Goal: Navigation & Orientation: Find specific page/section

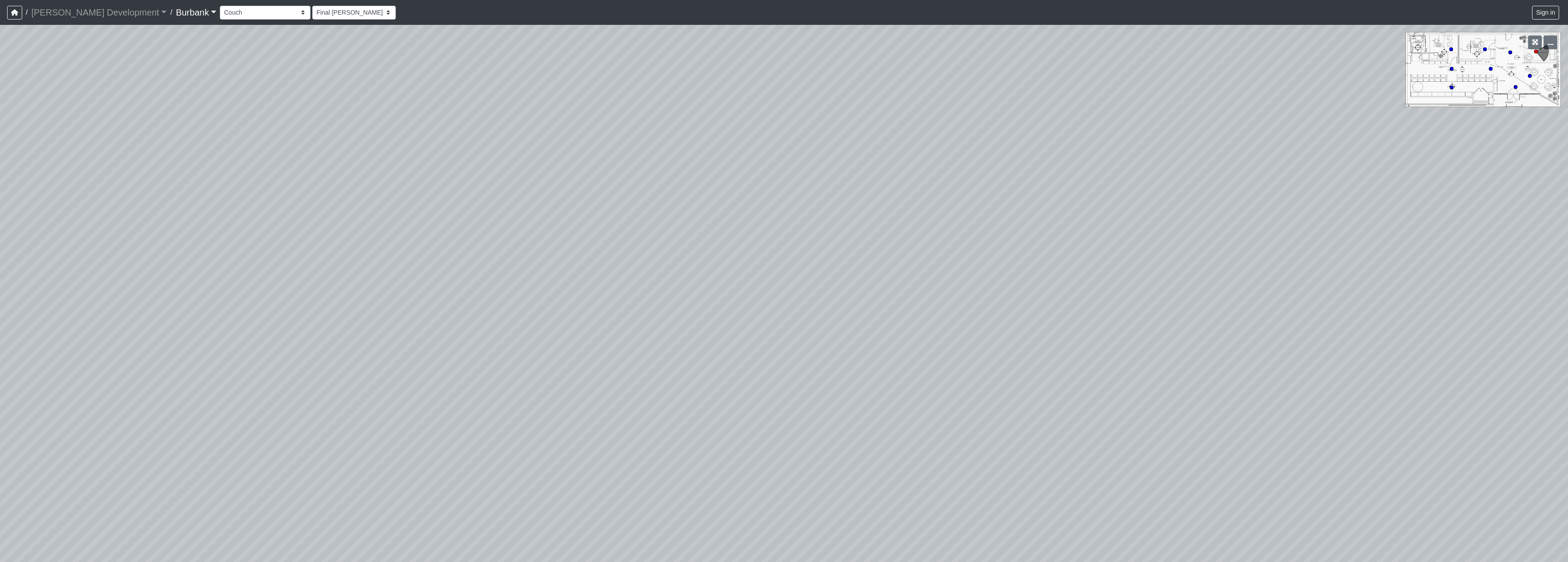
select select "fHHWtsmmdkgUaWzYKRRMiv"
drag, startPoint x: 585, startPoint y: 342, endPoint x: 476, endPoint y: 342, distance: 109.0
click at [476, 342] on div "Loading... Seating Loading... Lobby" at bounding box center [784, 293] width 1568 height 537
drag, startPoint x: 865, startPoint y: 346, endPoint x: 496, endPoint y: 349, distance: 369.0
click at [496, 349] on div "Loading... Seating Loading... Lobby" at bounding box center [784, 293] width 1568 height 537
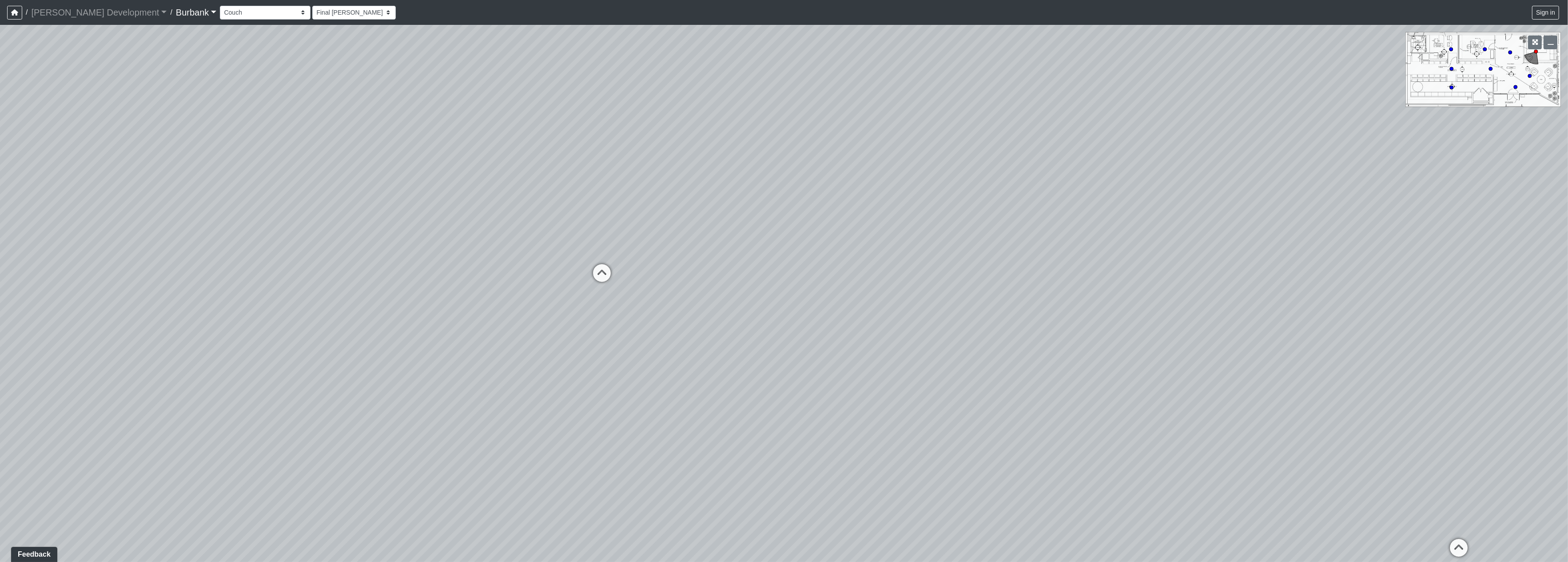
drag, startPoint x: 1182, startPoint y: 335, endPoint x: 816, endPoint y: 265, distance: 372.6
click at [433, 270] on div "Loading... Seating Loading... Lobby" at bounding box center [784, 293] width 1568 height 537
drag, startPoint x: 948, startPoint y: 297, endPoint x: 594, endPoint y: 133, distance: 390.1
click at [594, 133] on div "Loading... Seating Loading... Lobby" at bounding box center [784, 293] width 1568 height 537
drag, startPoint x: 891, startPoint y: 283, endPoint x: 616, endPoint y: 511, distance: 357.2
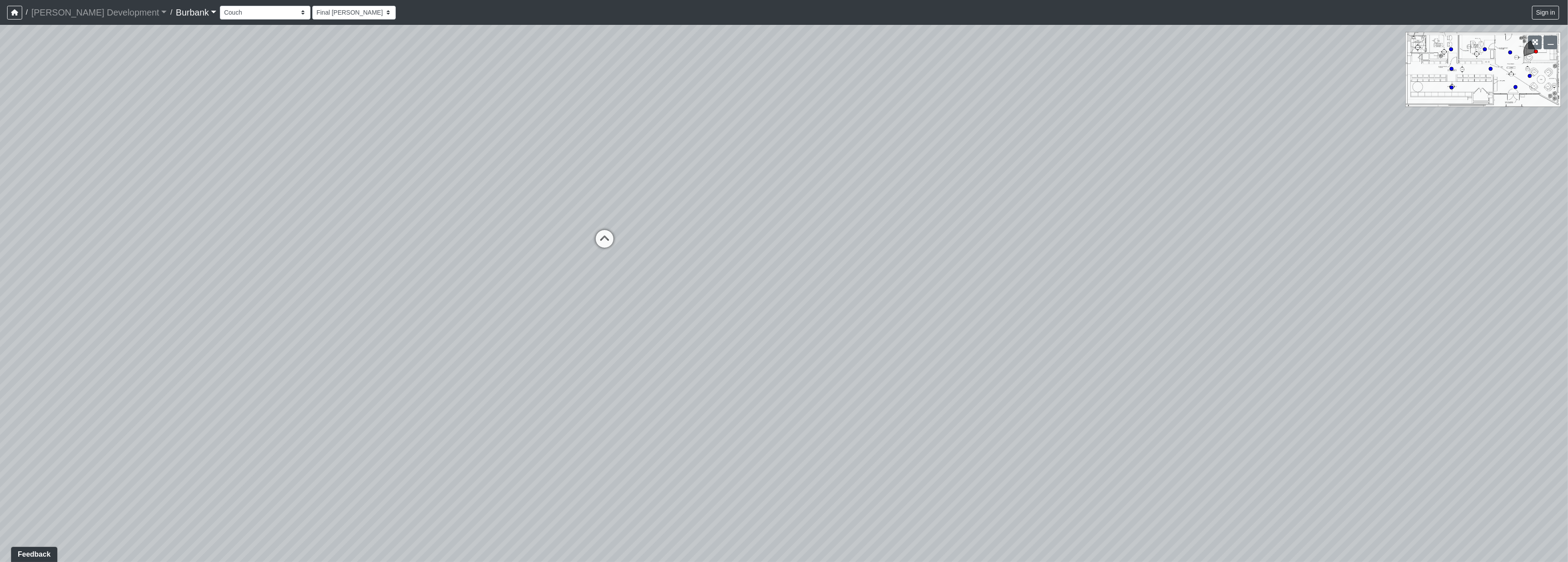
click at [612, 519] on div "Loading... Seating Loading... Lobby" at bounding box center [784, 293] width 1568 height 537
drag, startPoint x: 907, startPoint y: 425, endPoint x: 534, endPoint y: 265, distance: 405.9
click at [662, 239] on div "Loading... Seating Loading... Lobby" at bounding box center [784, 293] width 1568 height 537
drag, startPoint x: 458, startPoint y: 262, endPoint x: 1004, endPoint y: 270, distance: 546.1
click at [1057, 261] on div "Loading... Seating Loading... Lobby" at bounding box center [784, 293] width 1568 height 537
